Goal: Transaction & Acquisition: Purchase product/service

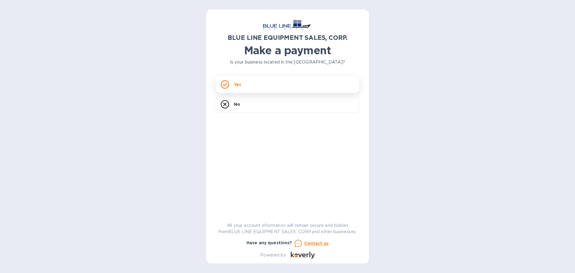
click at [265, 85] on div "Yes" at bounding box center [288, 84] width 144 height 17
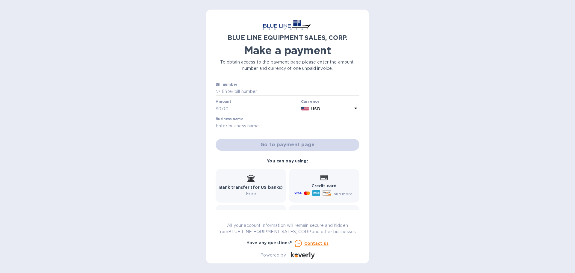
click at [226, 91] on input "text" at bounding box center [290, 91] width 139 height 9
click at [251, 89] on input "text" at bounding box center [290, 91] width 139 height 9
paste input "I43250933083"
type input "I43250933083"
type input "3,900"
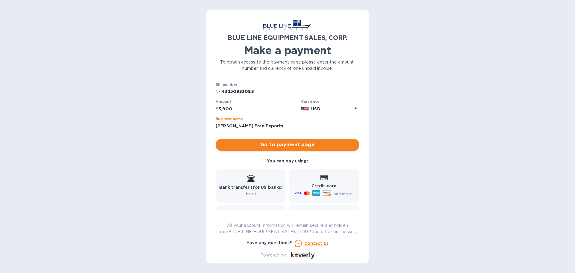
scroll to position [32, 0]
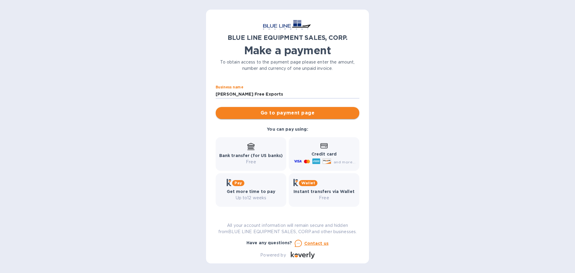
type input "[PERSON_NAME] Free Exports"
click at [297, 113] on span "Go to payment page" at bounding box center [288, 112] width 134 height 7
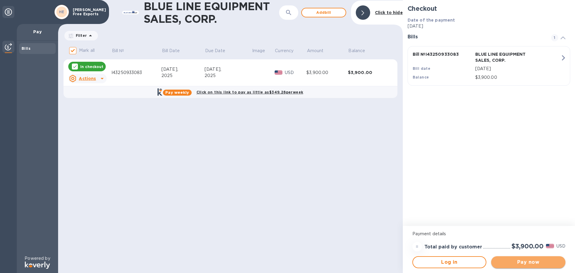
click at [538, 260] on span "Pay now" at bounding box center [528, 262] width 65 height 7
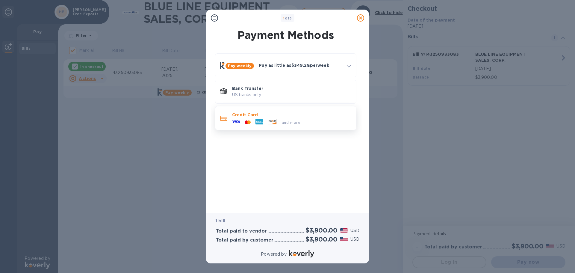
click at [320, 112] on p "Credit Card" at bounding box center [291, 115] width 119 height 6
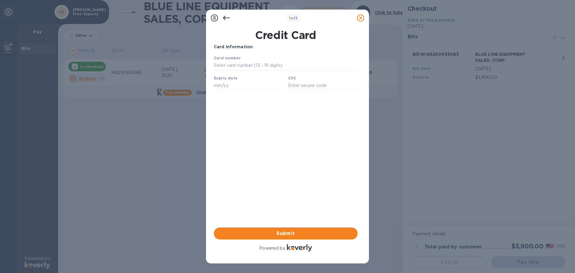
click at [237, 60] on b "Card number" at bounding box center [227, 58] width 27 height 4
click at [278, 60] on div "Card number" at bounding box center [286, 62] width 149 height 20
click at [264, 66] on input "text" at bounding box center [286, 65] width 144 height 9
type input "3727 2507 5672 0322"
type input "01/30"
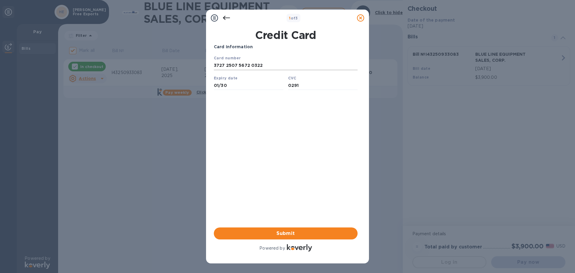
type input "0291"
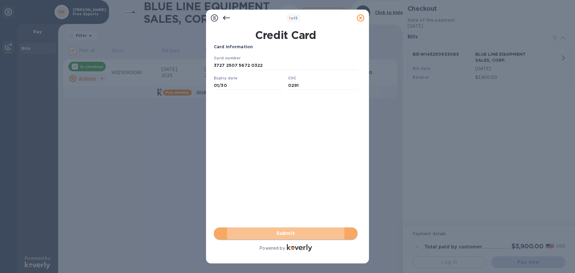
click at [286, 238] on button "Submit" at bounding box center [286, 233] width 144 height 12
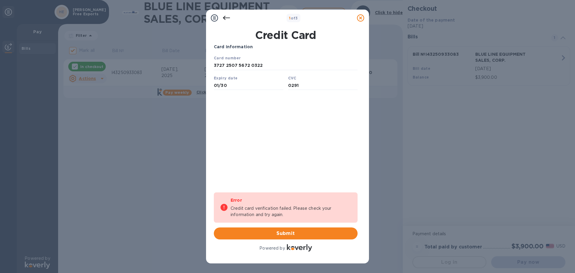
drag, startPoint x: 231, startPoint y: 61, endPoint x: 410, endPoint y: 104, distance: 183.7
click at [214, 64] on html "Card number 3727 2507 5672 0322 Expiry date 01/30 CVC 0291 Save" at bounding box center [286, 75] width 144 height 40
type input "[CREDIT_CARD_NUMBER]"
click at [284, 233] on span "Submit" at bounding box center [286, 233] width 134 height 7
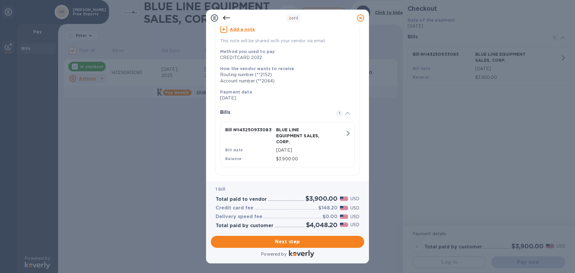
scroll to position [66, 0]
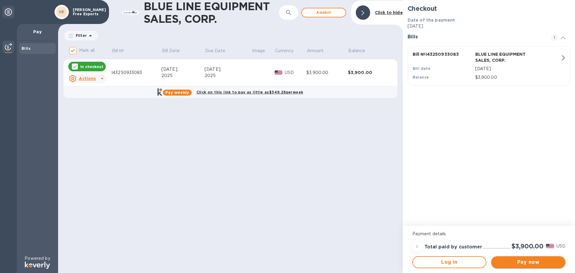
click at [531, 260] on span "Pay now" at bounding box center [528, 262] width 65 height 7
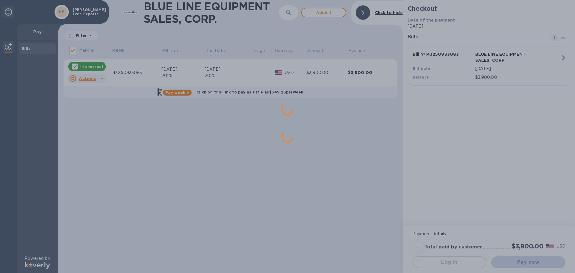
scroll to position [0, 0]
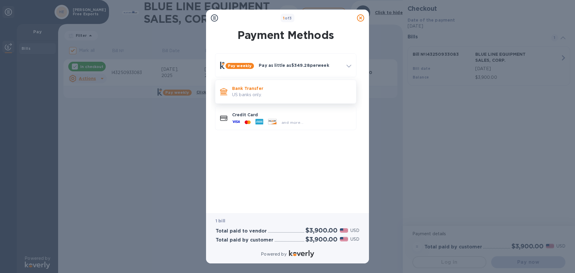
click at [272, 93] on p "US banks only." at bounding box center [291, 95] width 119 height 6
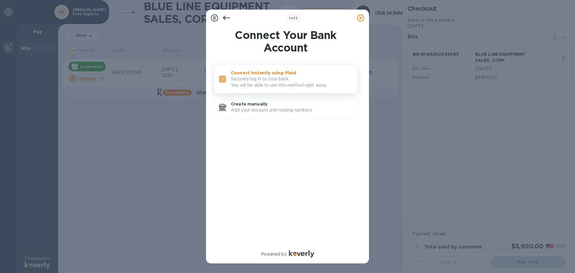
click at [316, 76] on p "Securely log in to your bank. You will be able to use this method right away." at bounding box center [292, 82] width 122 height 13
click at [289, 107] on p "Create manually" at bounding box center [292, 104] width 122 height 6
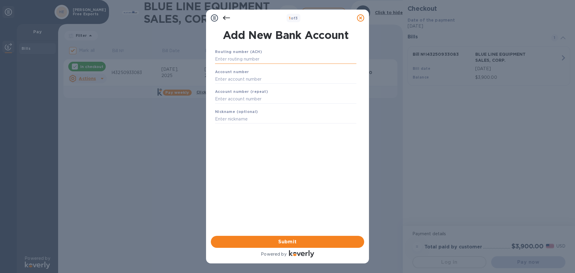
click at [259, 57] on input "text" at bounding box center [285, 59] width 141 height 9
type input "067005158"
type input "4077204301"
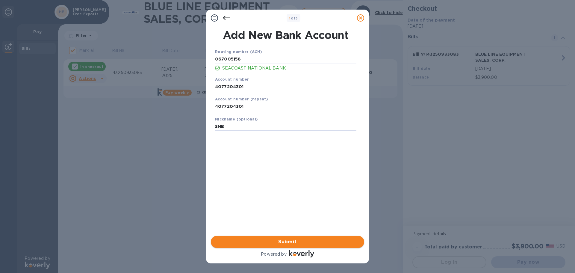
type input "SNB"
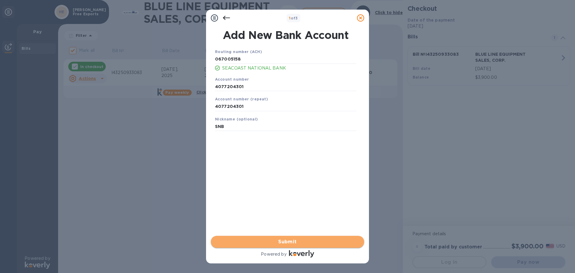
click at [310, 242] on span "Submit" at bounding box center [288, 241] width 144 height 7
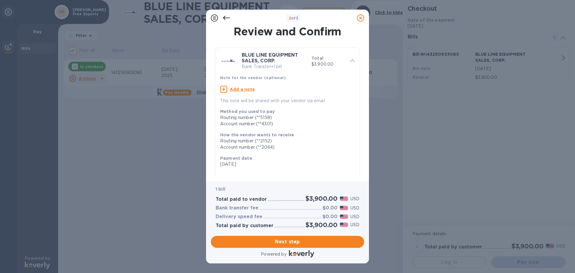
scroll to position [72, 0]
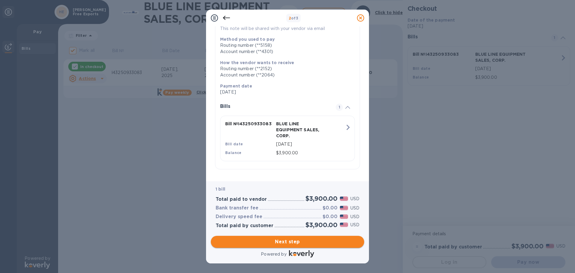
click at [295, 243] on span "Next step" at bounding box center [288, 241] width 144 height 7
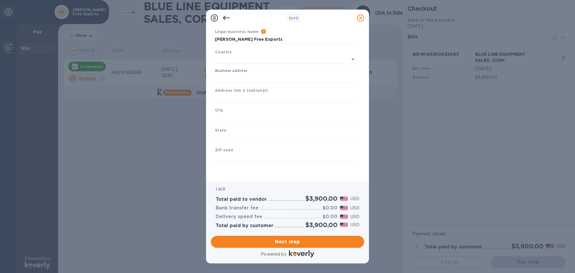
type input "[GEOGRAPHIC_DATA]"
click at [252, 78] on input "Business address" at bounding box center [285, 77] width 141 height 9
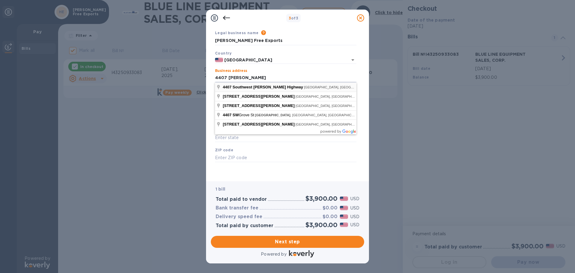
type input "[STREET_ADDRESS][PERSON_NAME]"
type input "[GEOGRAPHIC_DATA]"
type input "FL"
type input "34990"
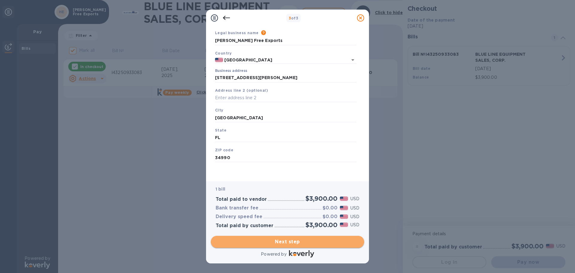
click at [300, 241] on span "Next step" at bounding box center [288, 241] width 144 height 7
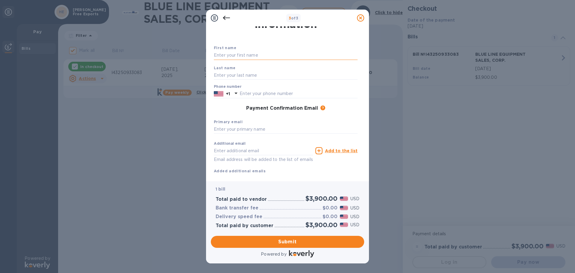
click at [240, 55] on input "text" at bounding box center [286, 55] width 144 height 9
type input "[PERSON_NAME]"
type input "7722194521"
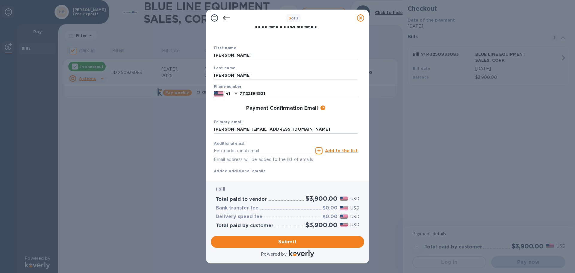
scroll to position [34, 0]
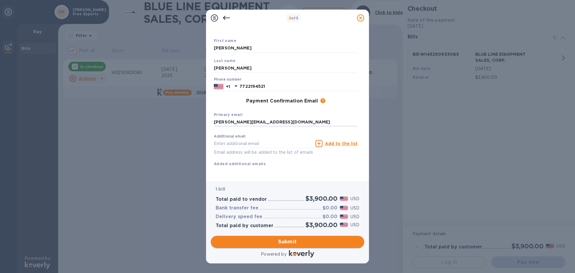
type input "[PERSON_NAME][EMAIL_ADDRESS][DOMAIN_NAME]"
click at [293, 240] on span "Submit" at bounding box center [288, 241] width 144 height 7
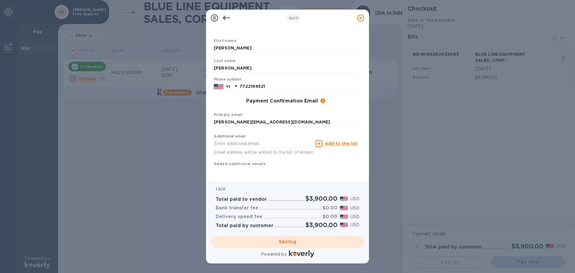
checkbox input "false"
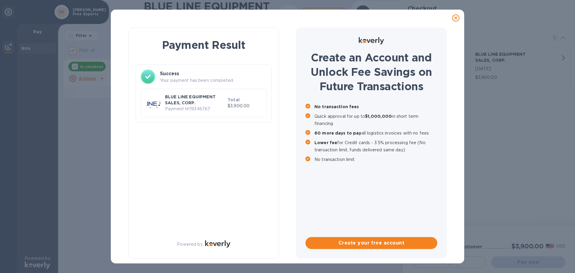
scroll to position [0, 0]
